Goal: Navigation & Orientation: Go to known website

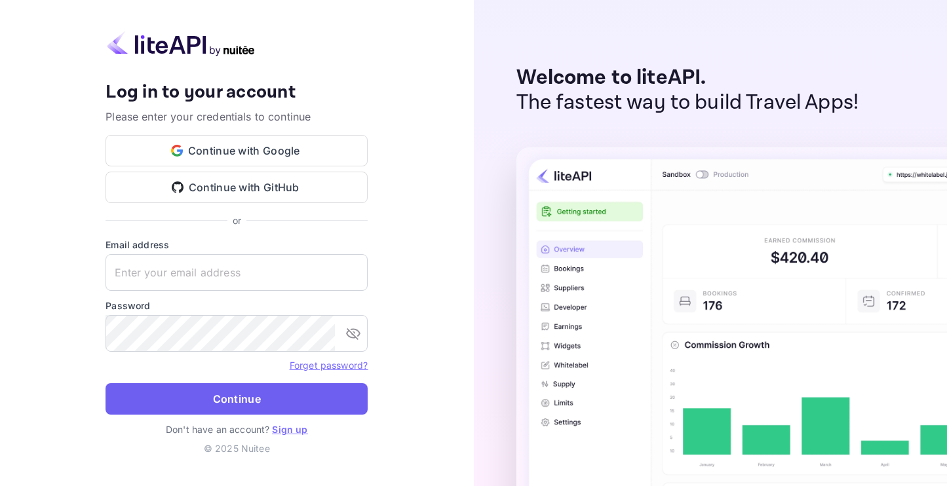
type input "s.bahedi@nuitee.com"
click at [231, 406] on button "Continue" at bounding box center [237, 398] width 262 height 31
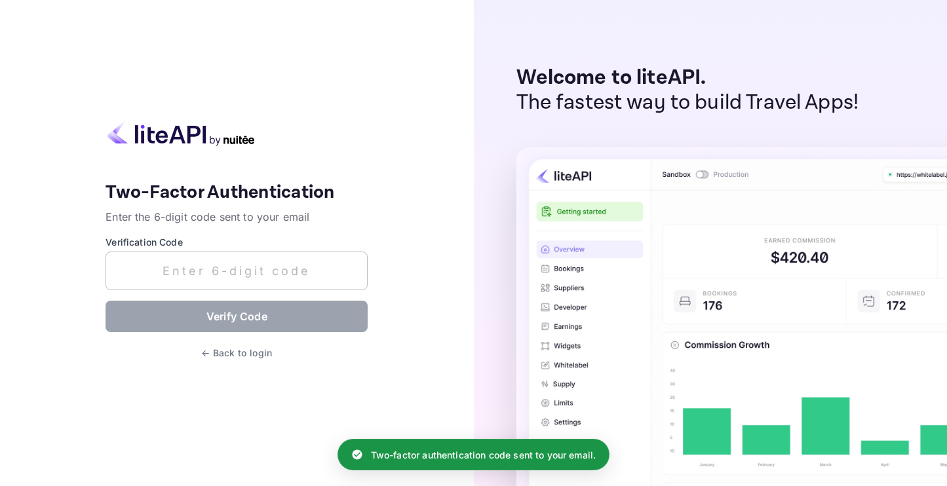
click at [249, 273] on input "text" at bounding box center [237, 271] width 262 height 39
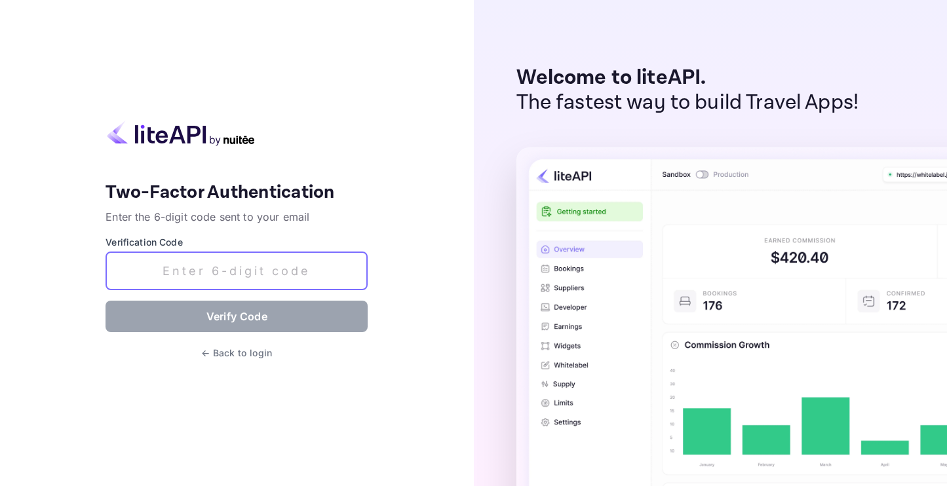
paste input "512753"
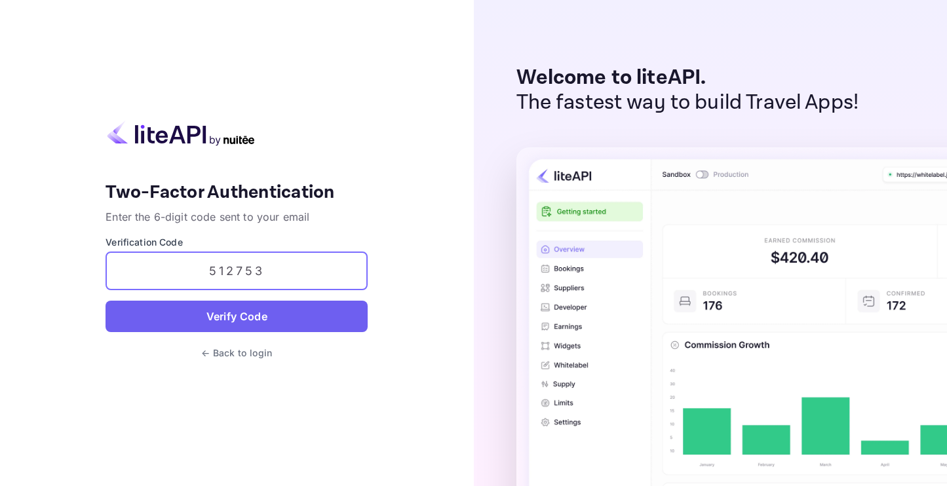
type input "512753"
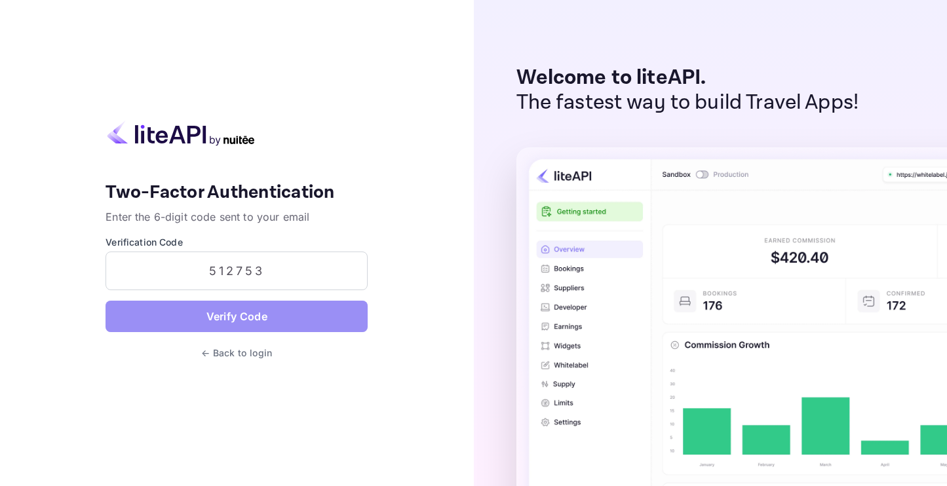
click at [217, 322] on button "Verify Code" at bounding box center [237, 316] width 262 height 31
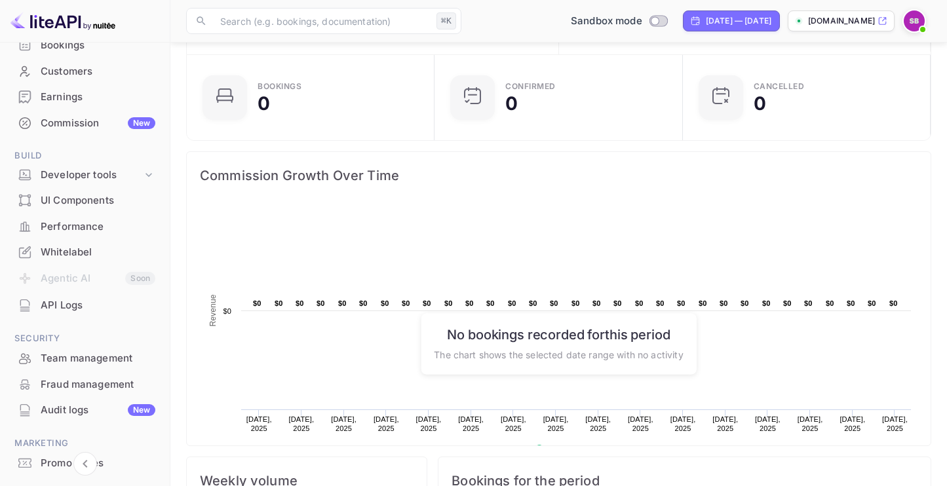
scroll to position [171, 0]
